Goal: Navigation & Orientation: Find specific page/section

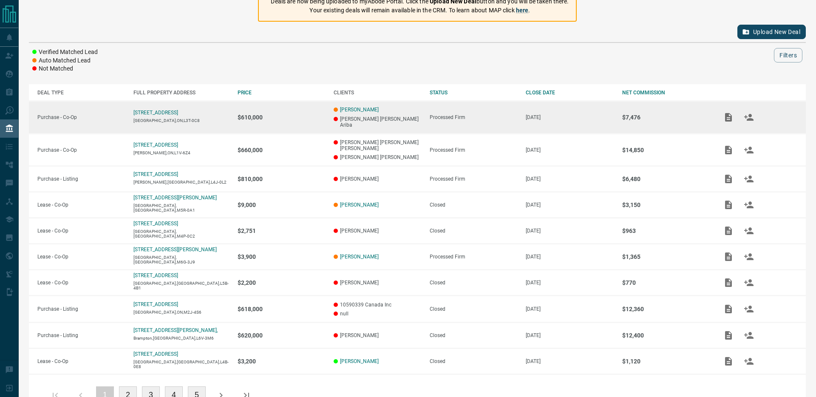
scroll to position [95, 0]
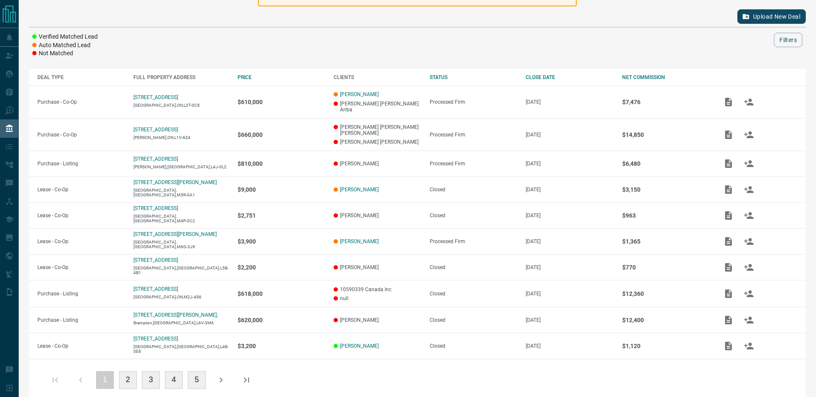
click at [128, 371] on button "2" at bounding box center [128, 380] width 18 height 18
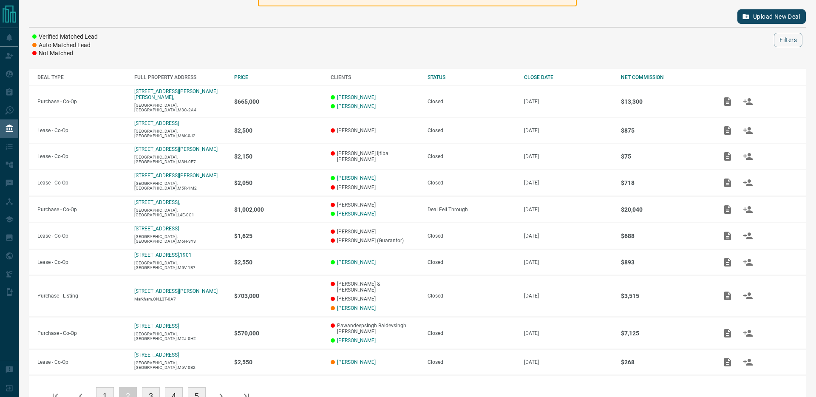
click at [150, 387] on button "3" at bounding box center [151, 396] width 18 height 18
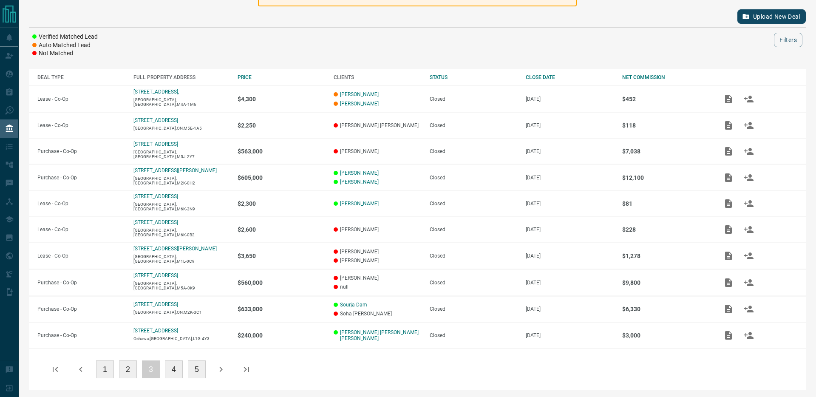
click at [175, 372] on button "4" at bounding box center [174, 369] width 18 height 18
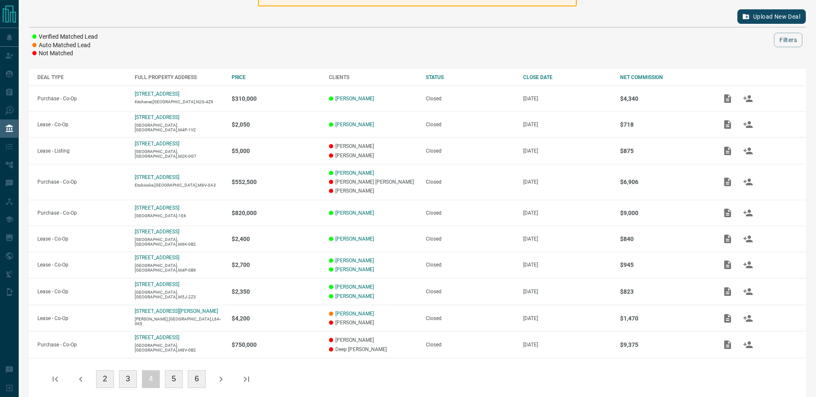
click at [174, 380] on button "5" at bounding box center [174, 379] width 18 height 18
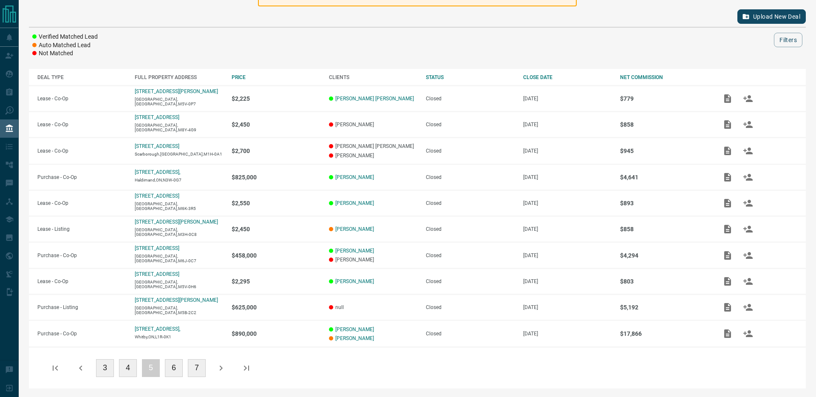
click at [125, 371] on button "4" at bounding box center [128, 368] width 18 height 18
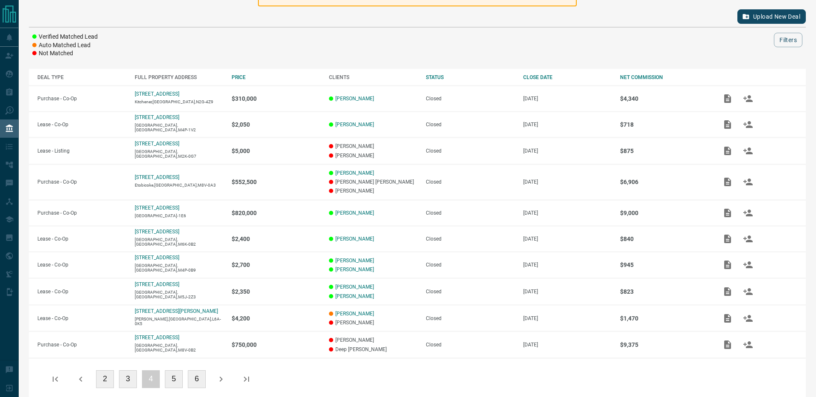
click at [128, 381] on button "3" at bounding box center [128, 379] width 18 height 18
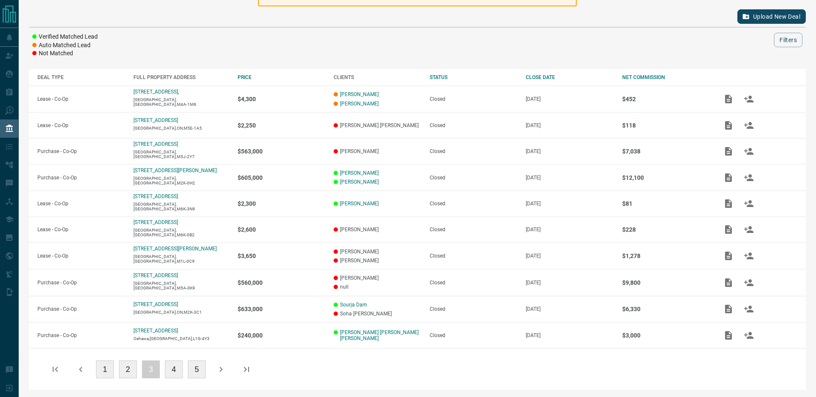
click at [127, 374] on button "2" at bounding box center [128, 369] width 18 height 18
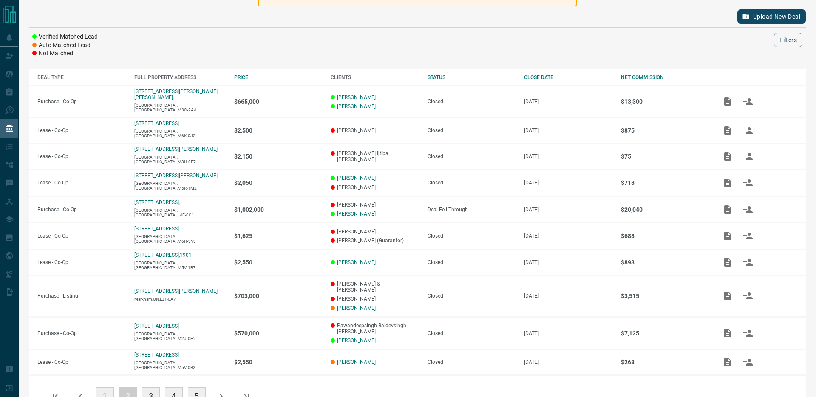
click at [108, 387] on button "1" at bounding box center [105, 396] width 18 height 18
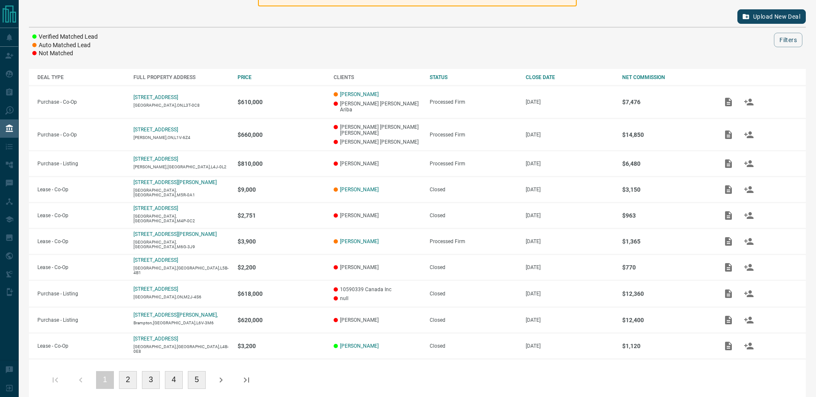
click at [199, 371] on button "5" at bounding box center [197, 380] width 18 height 18
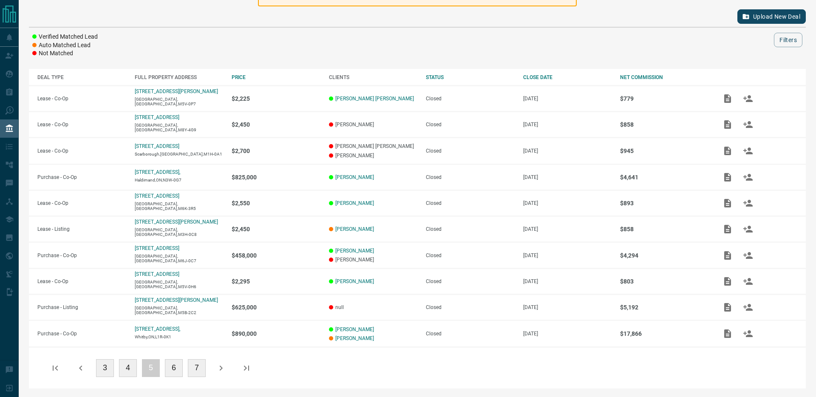
click at [134, 372] on button "4" at bounding box center [128, 368] width 18 height 18
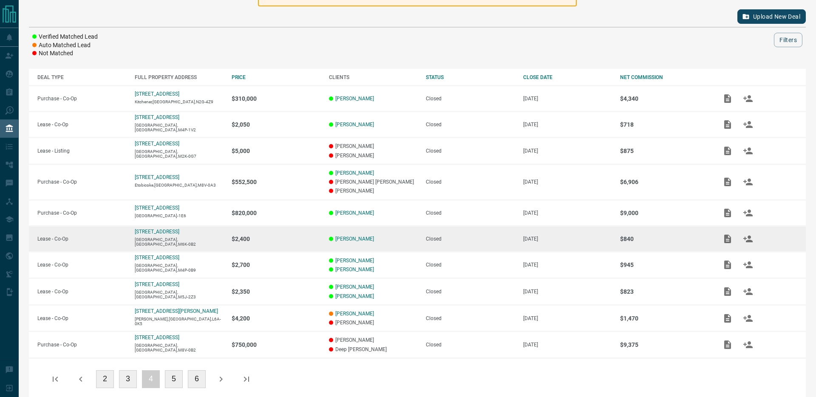
scroll to position [106, 0]
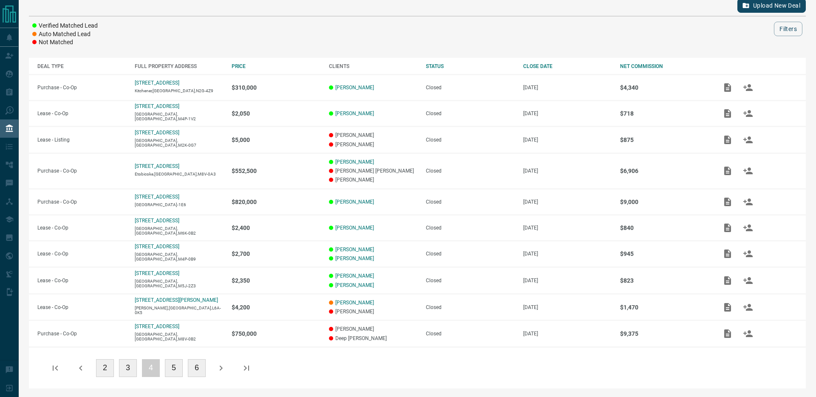
click at [133, 365] on button "3" at bounding box center [128, 368] width 18 height 18
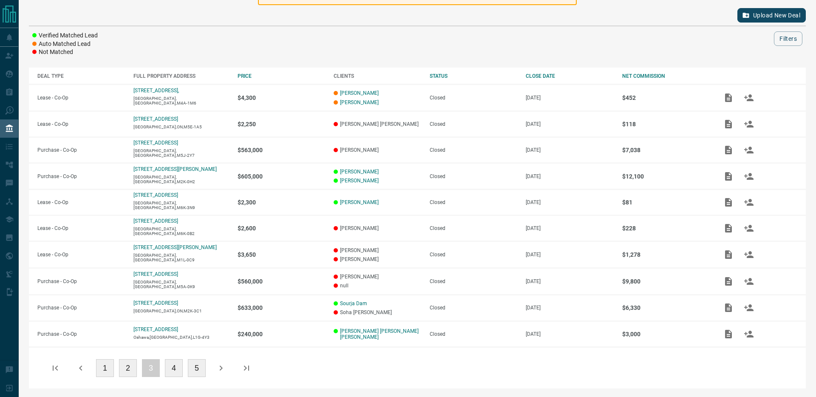
click at [127, 368] on button "2" at bounding box center [128, 368] width 18 height 18
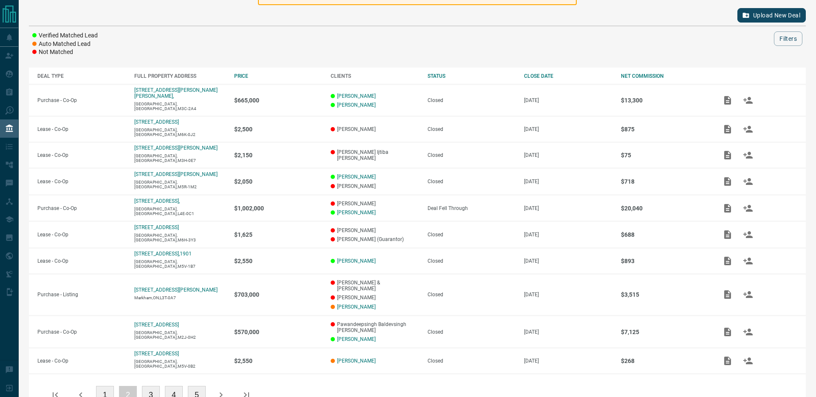
click at [106, 386] on button "1" at bounding box center [105, 395] width 18 height 18
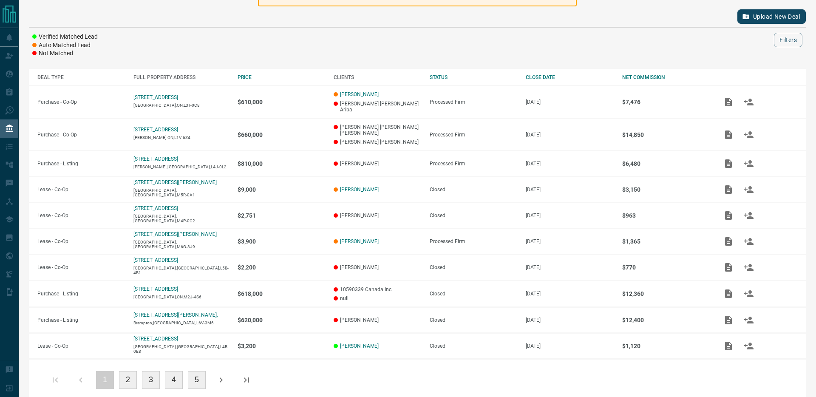
scroll to position [0, 0]
